Goal: Navigation & Orientation: Find specific page/section

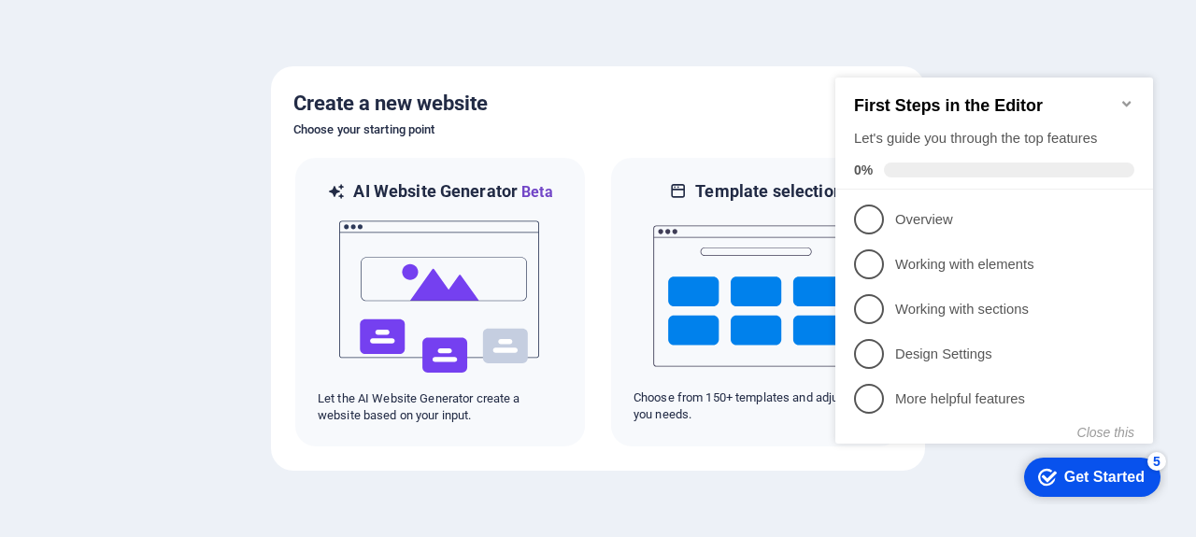
click at [1129, 97] on icon "Minimize checklist" at bounding box center [1126, 103] width 15 height 15
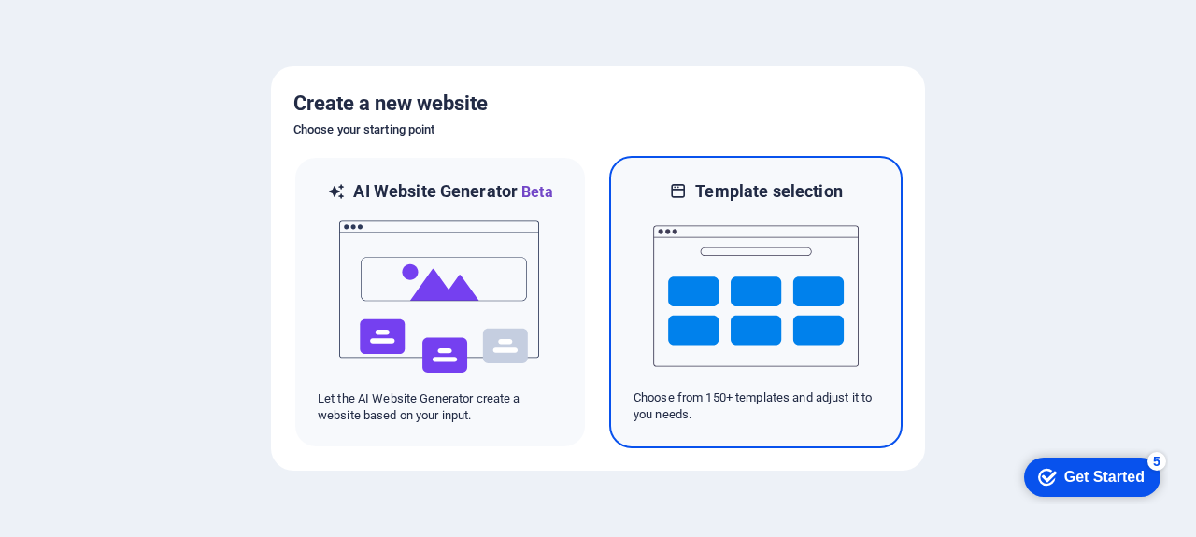
click at [680, 355] on img at bounding box center [756, 296] width 206 height 187
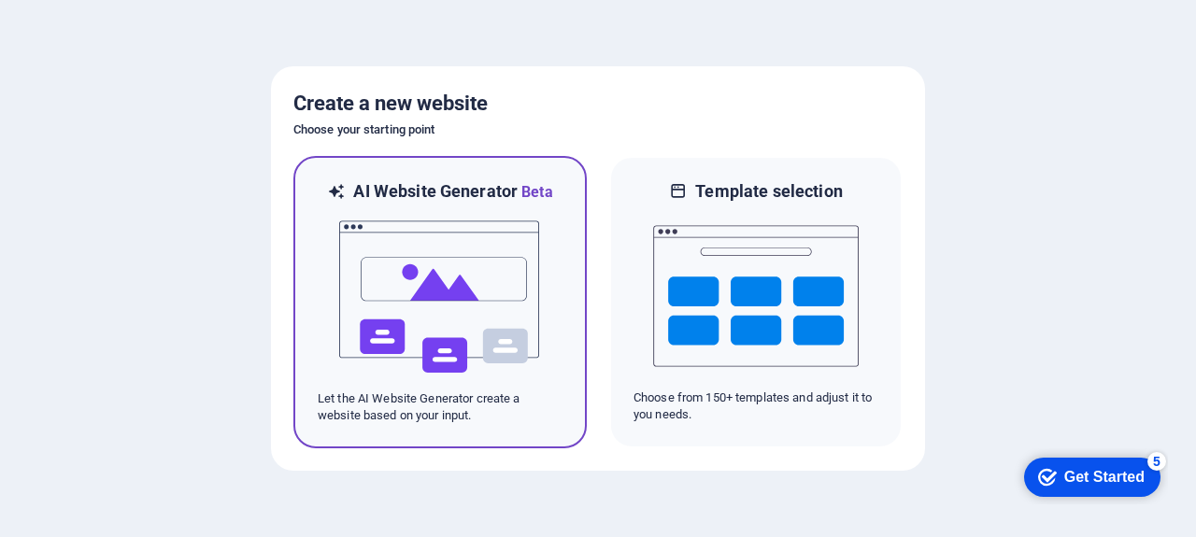
click at [454, 296] on img at bounding box center [440, 297] width 206 height 187
